Goal: Check status: Check status

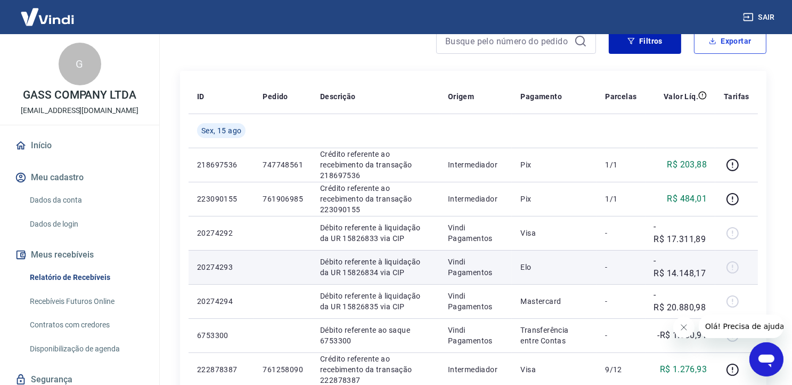
scroll to position [107, 0]
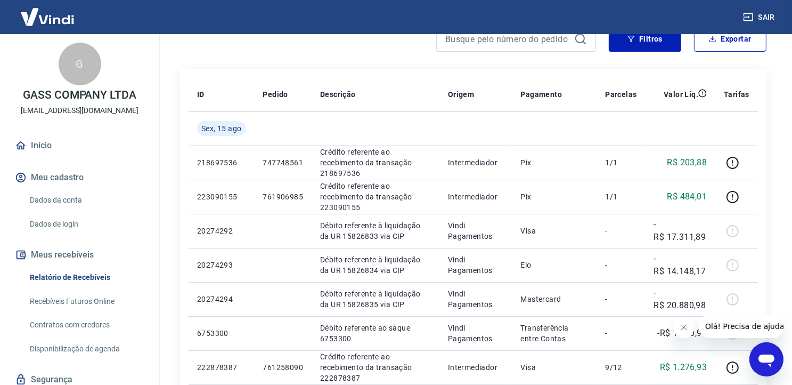
click at [685, 328] on icon "Fechar mensagem da empresa" at bounding box center [683, 326] width 9 height 9
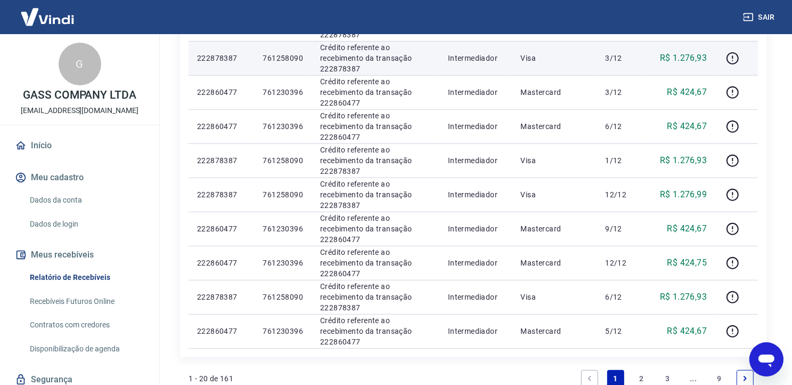
scroll to position [639, 0]
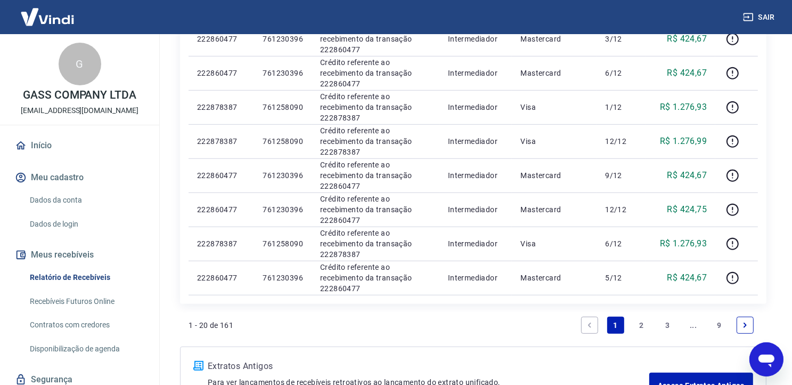
click at [643, 323] on link "2" at bounding box center [641, 324] width 17 height 17
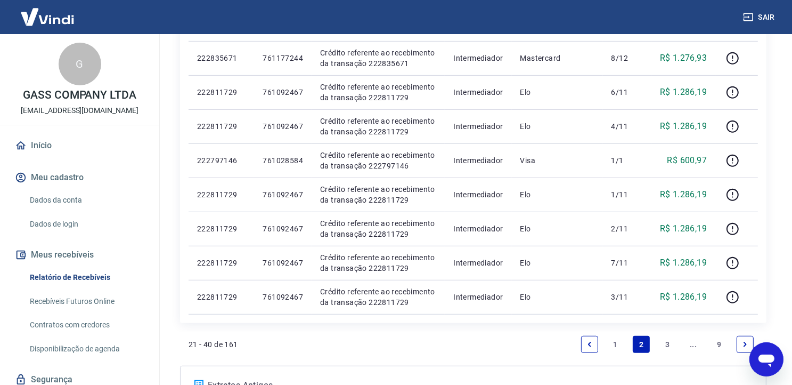
scroll to position [639, 0]
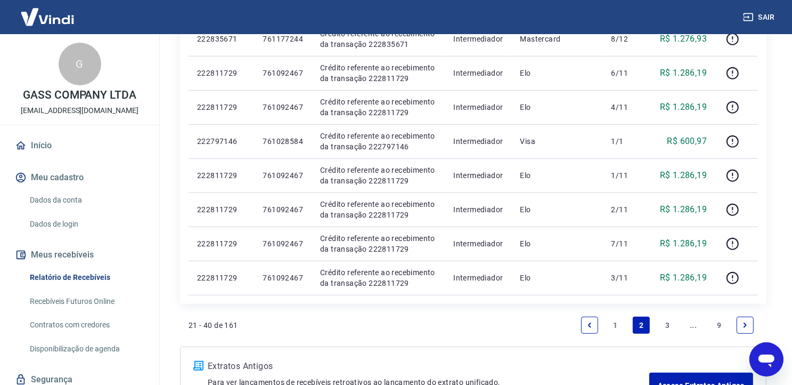
click at [667, 323] on link "3" at bounding box center [667, 324] width 17 height 17
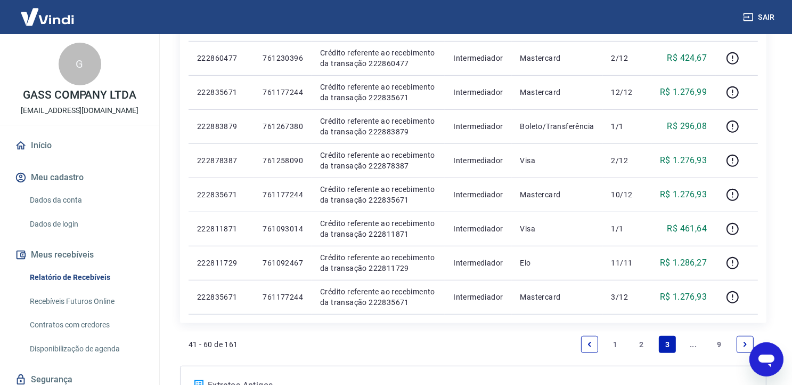
scroll to position [639, 0]
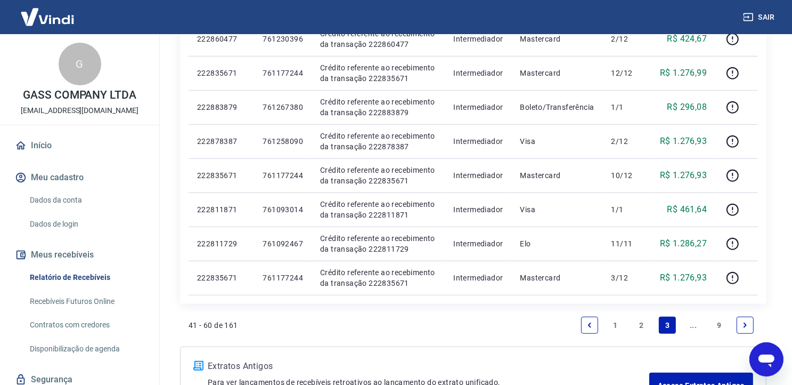
click at [745, 326] on icon "Next page" at bounding box center [745, 324] width 3 height 5
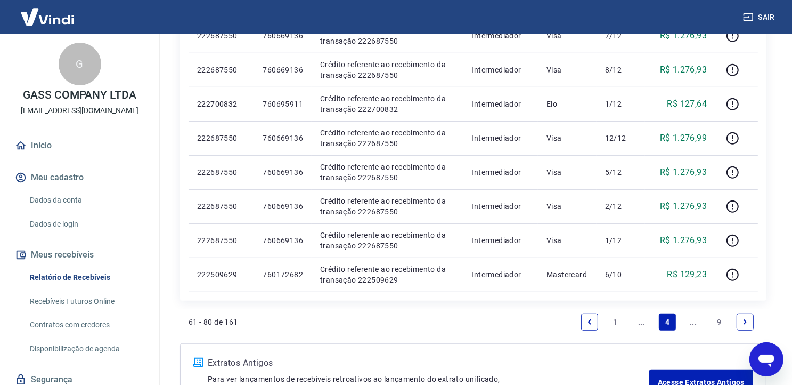
scroll to position [693, 0]
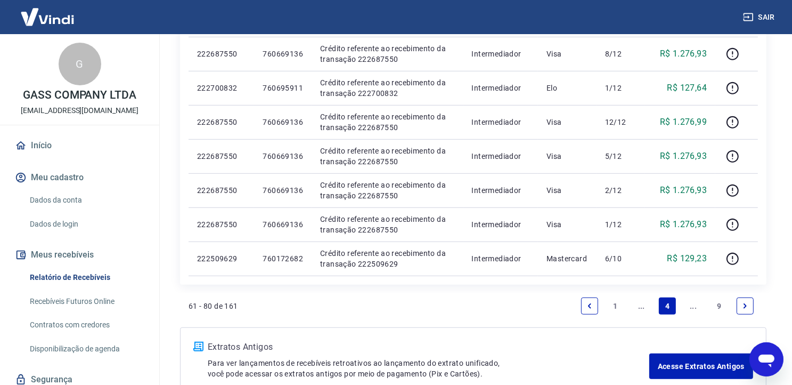
click at [744, 307] on icon "Next page" at bounding box center [745, 305] width 7 height 7
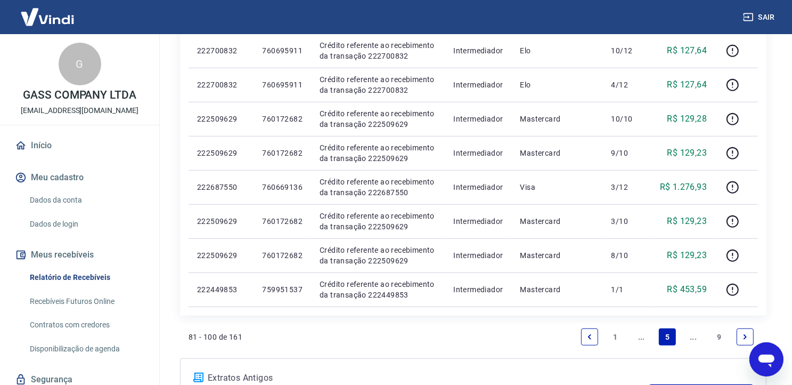
scroll to position [639, 0]
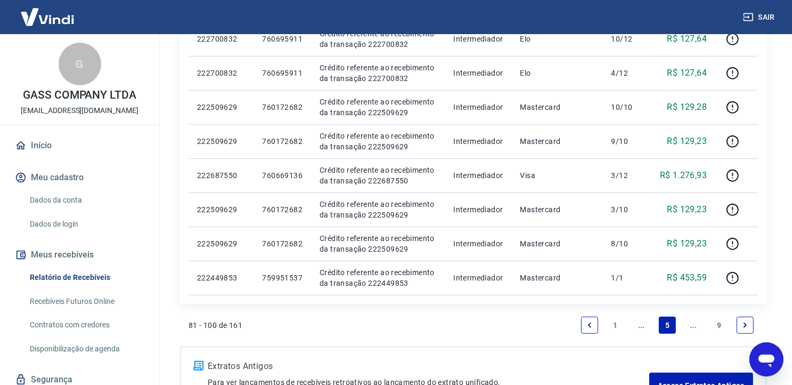
click at [744, 324] on icon "Next page" at bounding box center [745, 324] width 7 height 7
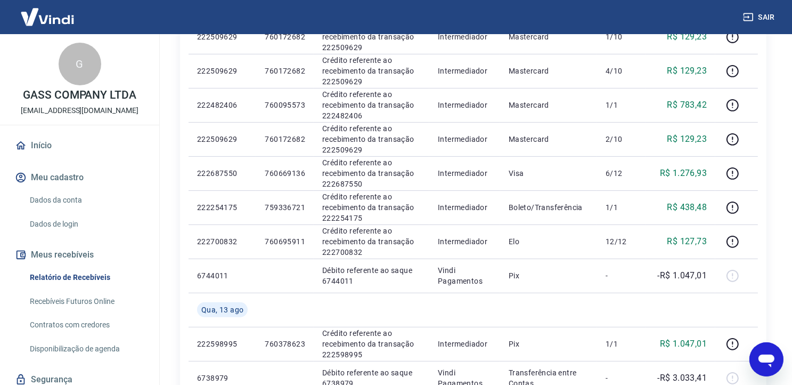
scroll to position [320, 0]
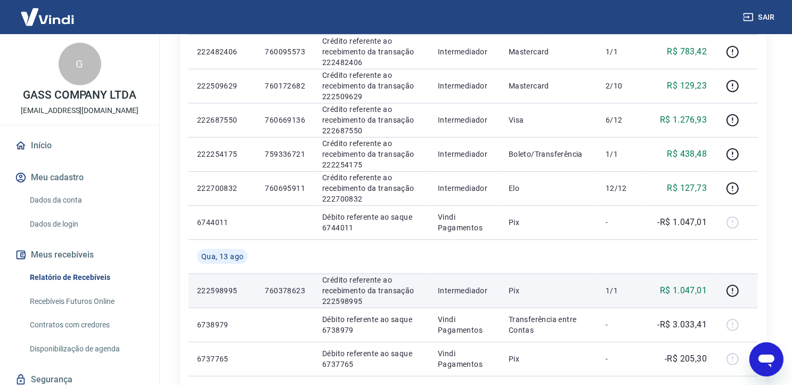
click at [281, 293] on p "760378623" at bounding box center [285, 290] width 40 height 11
copy p "760378623"
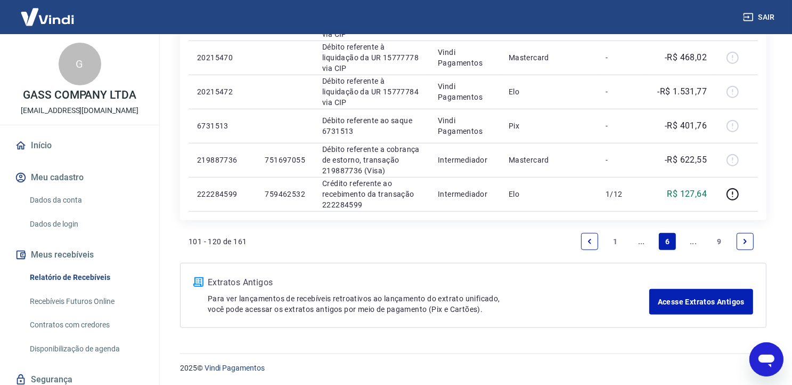
scroll to position [792, 0]
click at [614, 241] on link "1" at bounding box center [615, 240] width 17 height 17
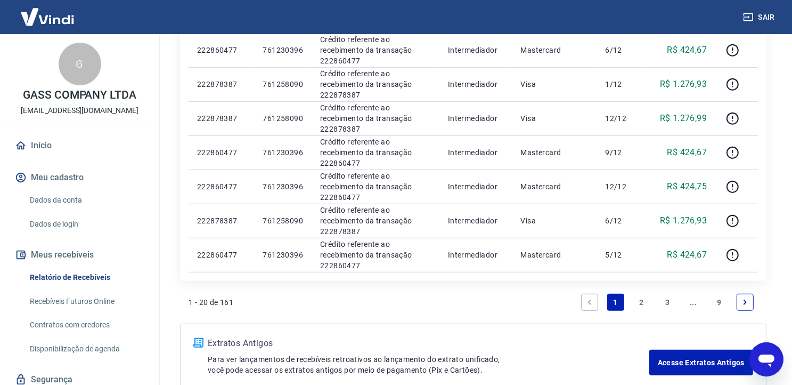
scroll to position [693, 0]
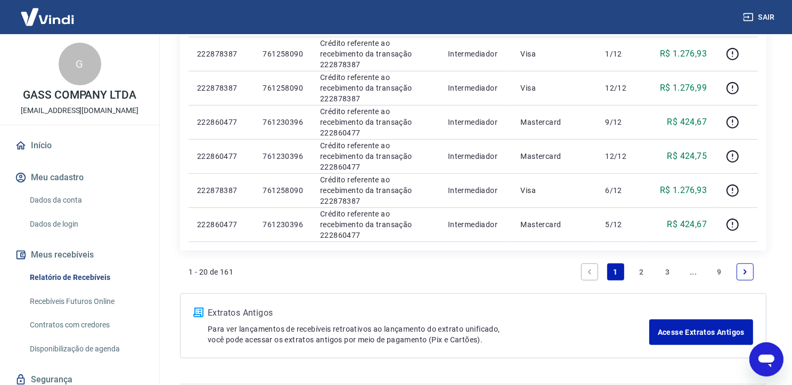
click at [646, 275] on link "2" at bounding box center [641, 271] width 17 height 17
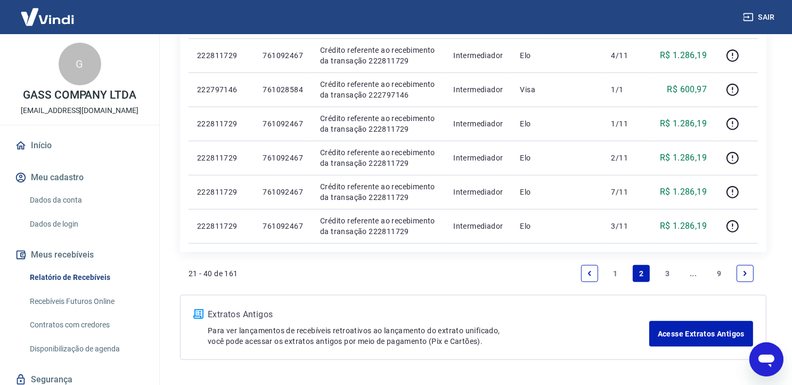
scroll to position [693, 0]
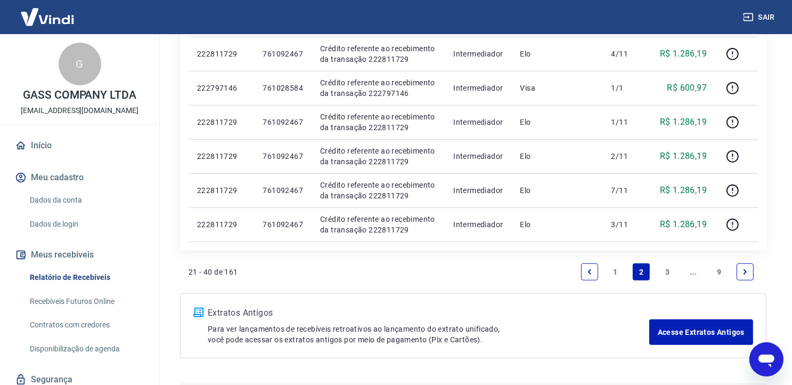
click at [662, 271] on link "3" at bounding box center [667, 271] width 17 height 17
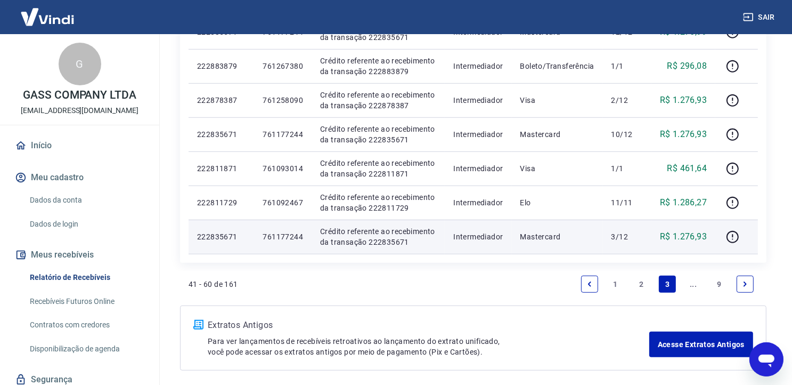
scroll to position [693, 0]
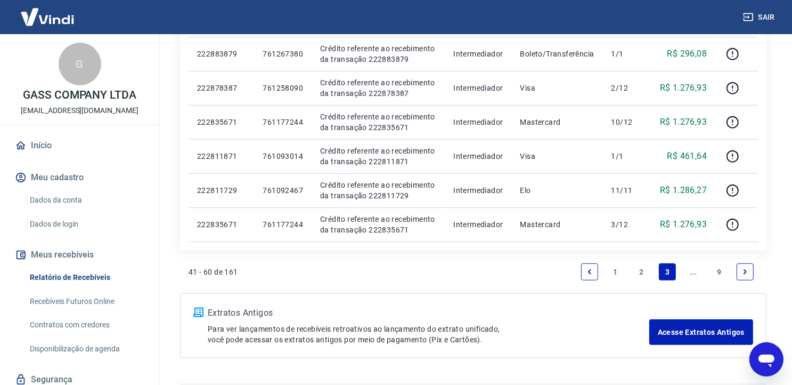
click at [742, 268] on icon "Next page" at bounding box center [745, 271] width 7 height 7
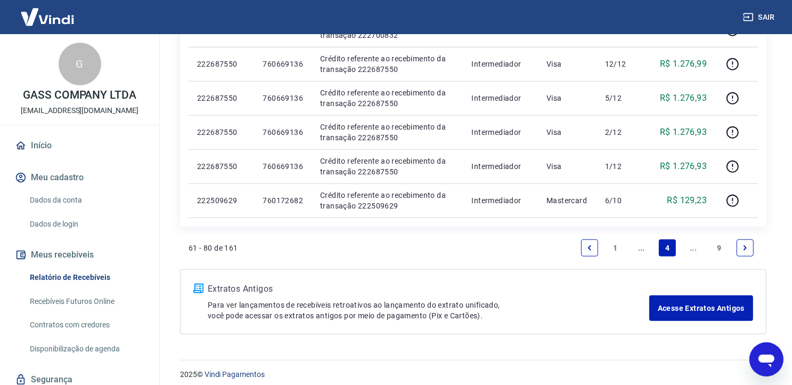
scroll to position [758, 0]
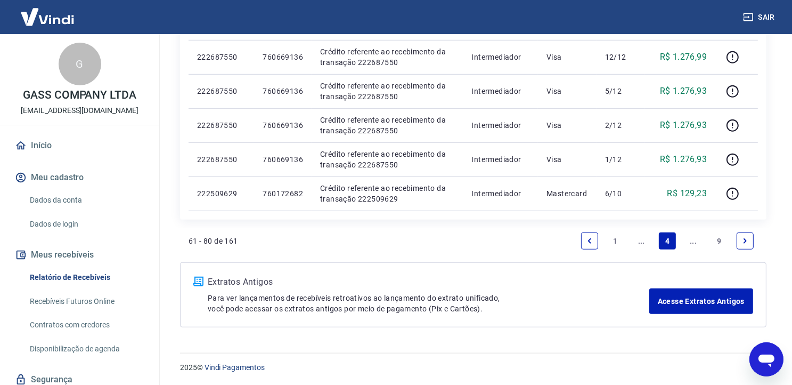
click at [746, 243] on icon "Next page" at bounding box center [745, 240] width 7 height 7
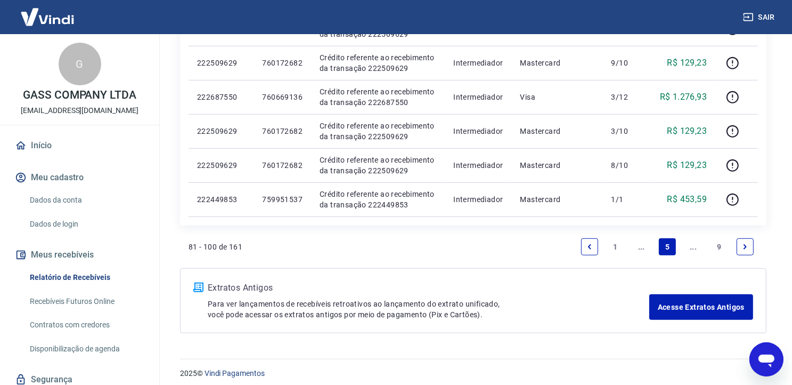
scroll to position [724, 0]
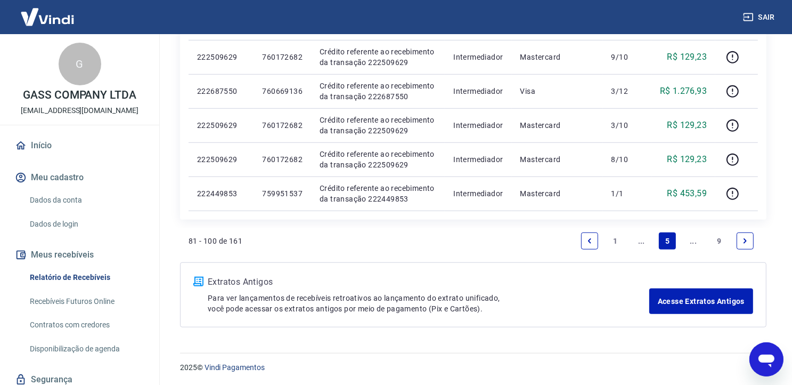
click at [748, 237] on icon "Next page" at bounding box center [745, 240] width 7 height 7
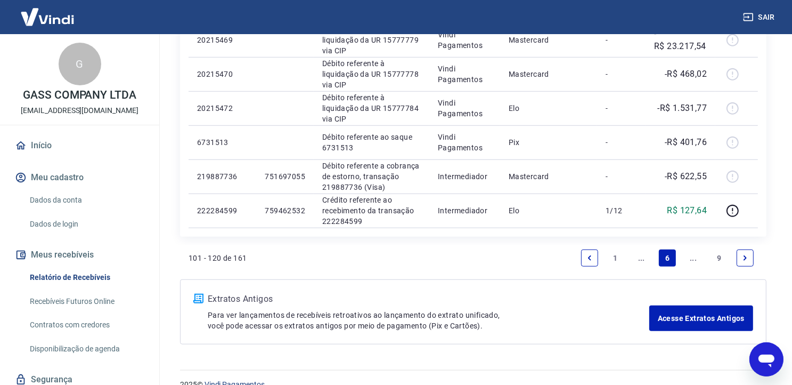
scroll to position [792, 0]
